Goal: Task Accomplishment & Management: Manage account settings

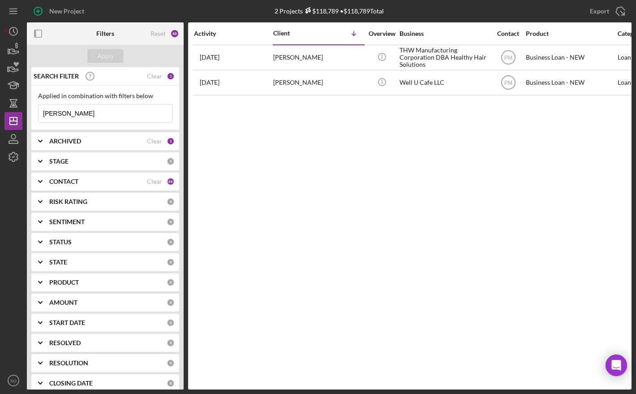
click at [73, 115] on input "[PERSON_NAME]" at bounding box center [106, 113] width 134 height 18
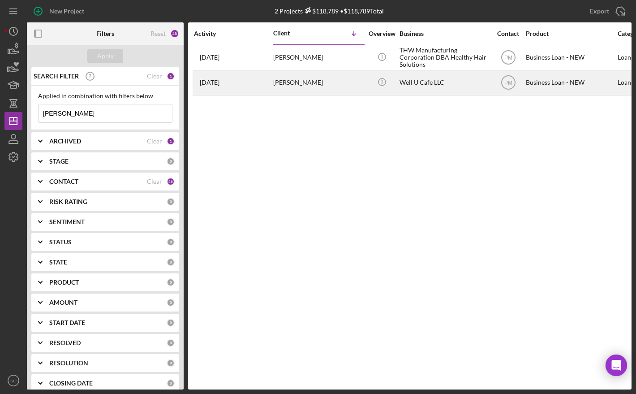
click at [337, 79] on div "[PERSON_NAME]" at bounding box center [318, 83] width 90 height 24
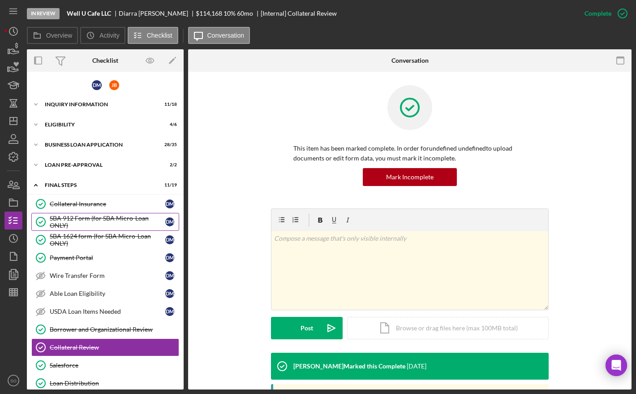
scroll to position [117, 0]
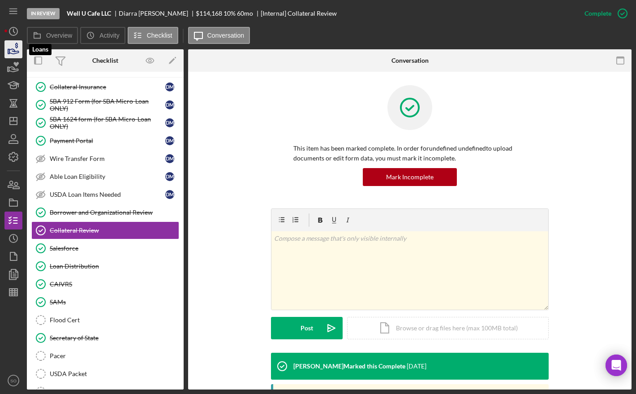
click at [16, 52] on icon "button" at bounding box center [13, 51] width 9 height 5
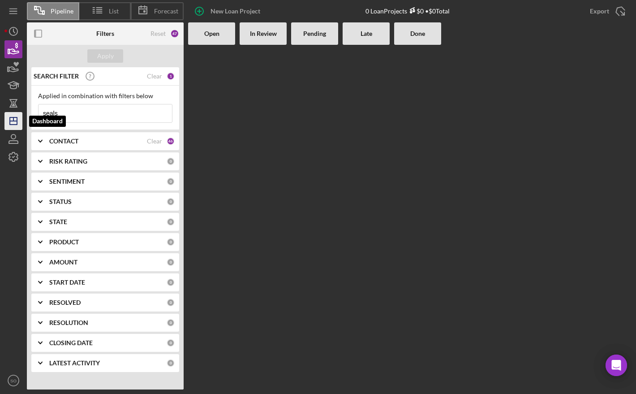
drag, startPoint x: 79, startPoint y: 114, endPoint x: 6, endPoint y: 113, distance: 73.0
click at [11, 113] on div "Pipeline List Forecast New Loan Project 0 Loan Projects $0 • $0 Total Export Ic…" at bounding box center [317, 194] width 627 height 389
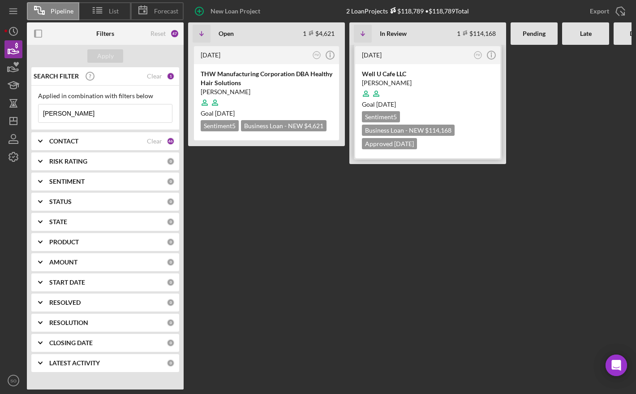
type input "[PERSON_NAME]"
click at [433, 91] on div at bounding box center [428, 93] width 132 height 17
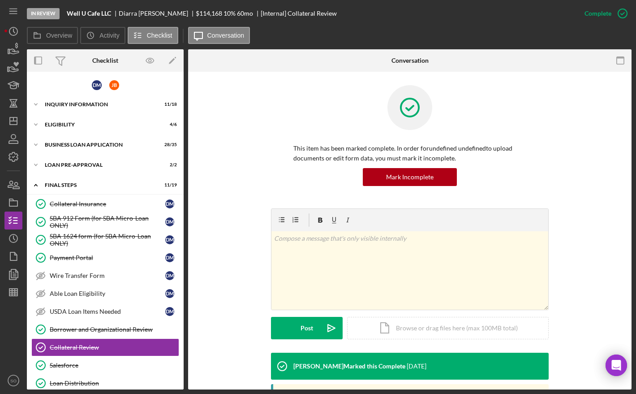
scroll to position [116, 0]
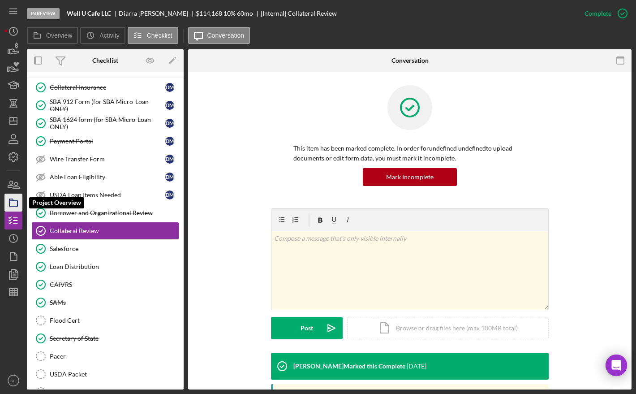
click at [12, 205] on icon "button" at bounding box center [13, 202] width 22 height 22
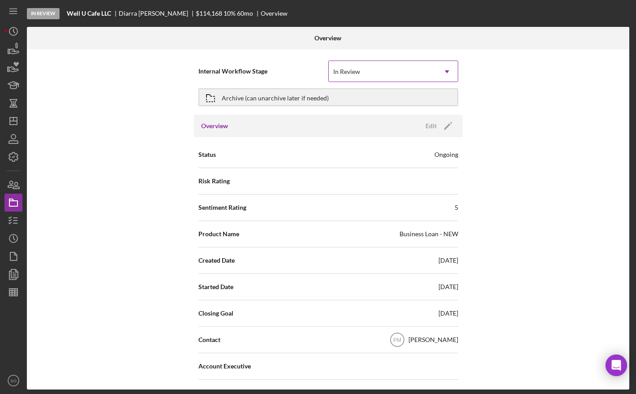
click at [445, 70] on icon "Icon/Dropdown Arrow" at bounding box center [447, 72] width 22 height 22
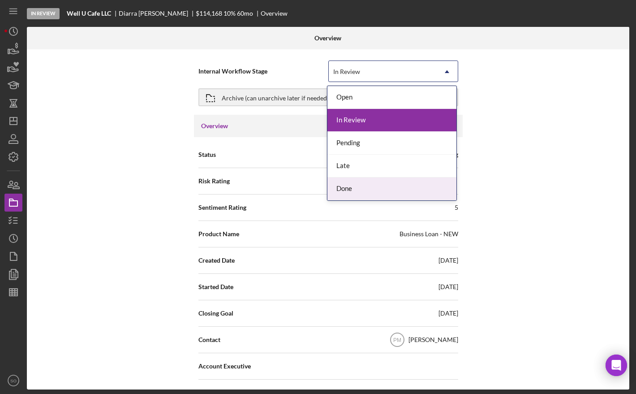
click at [354, 190] on div "Done" at bounding box center [392, 188] width 129 height 23
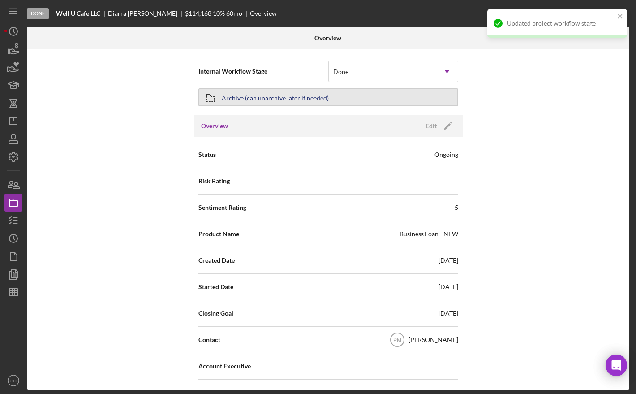
click at [394, 96] on button "Archive (can unarchive later if needed)" at bounding box center [328, 97] width 260 height 18
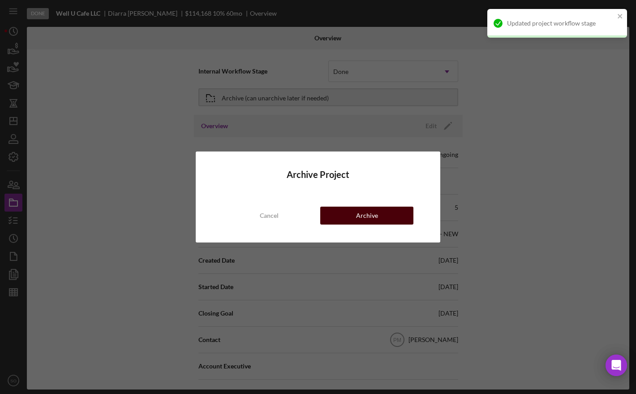
click at [358, 215] on div "Archive" at bounding box center [367, 216] width 22 height 18
